Goal: Navigation & Orientation: Find specific page/section

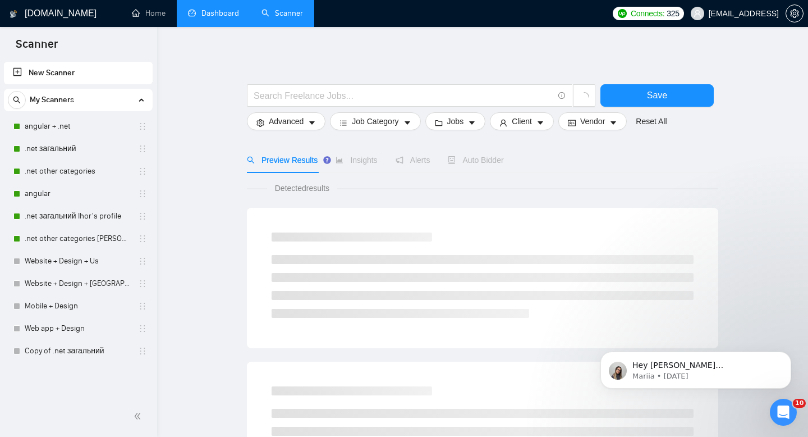
click at [237, 12] on link "Dashboard" at bounding box center [213, 13] width 51 height 10
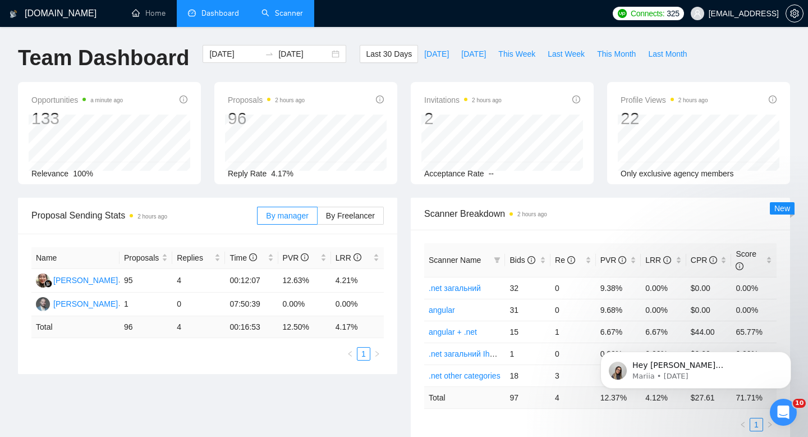
click at [262, 14] on link "Scanner" at bounding box center [283, 13] width 42 height 10
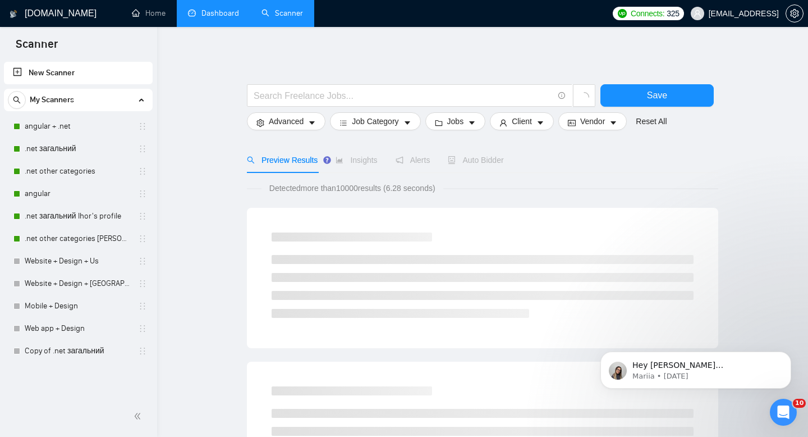
click at [228, 18] on link "Dashboard" at bounding box center [213, 13] width 51 height 10
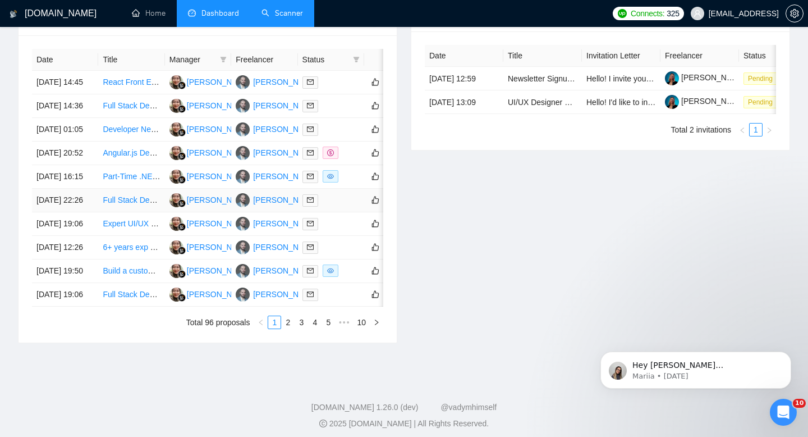
scroll to position [457, 0]
